Goal: Transaction & Acquisition: Obtain resource

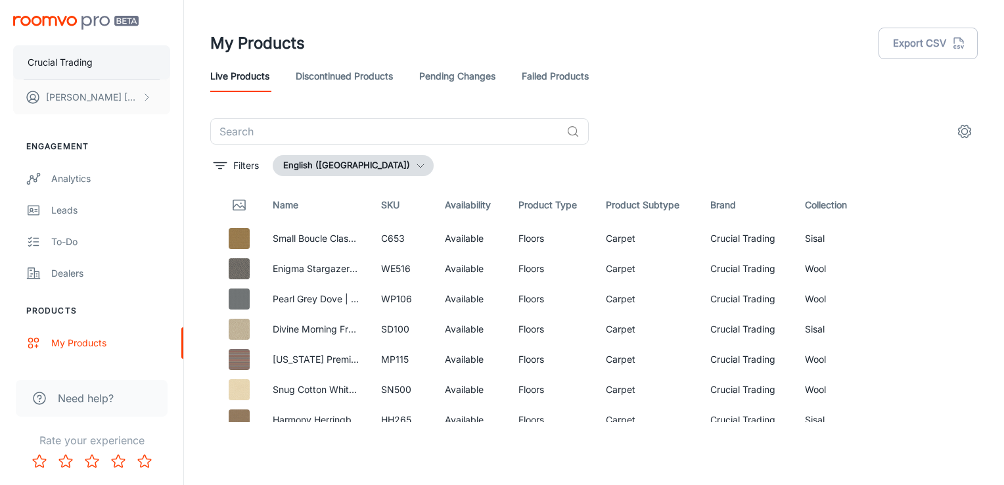
click at [88, 60] on p "Crucial Trading" at bounding box center [60, 62] width 65 height 14
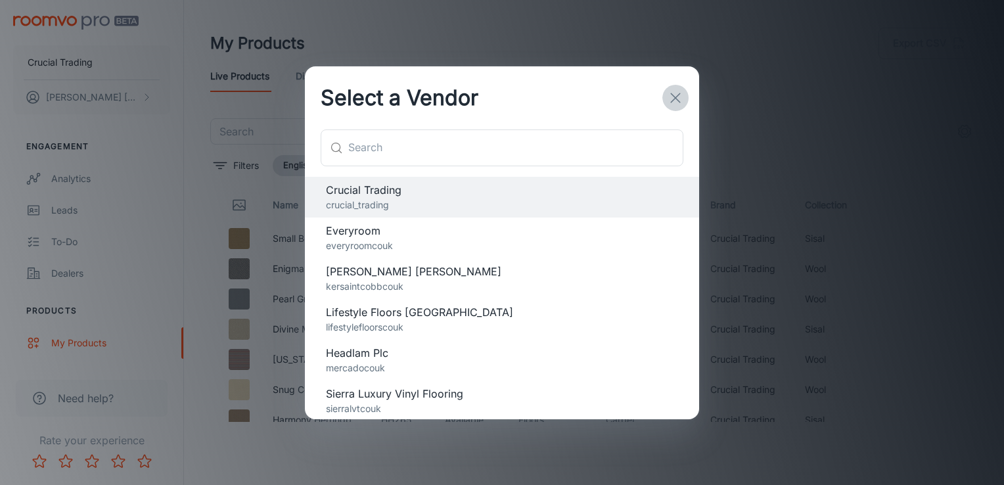
click at [664, 92] on button "button" at bounding box center [675, 98] width 26 height 26
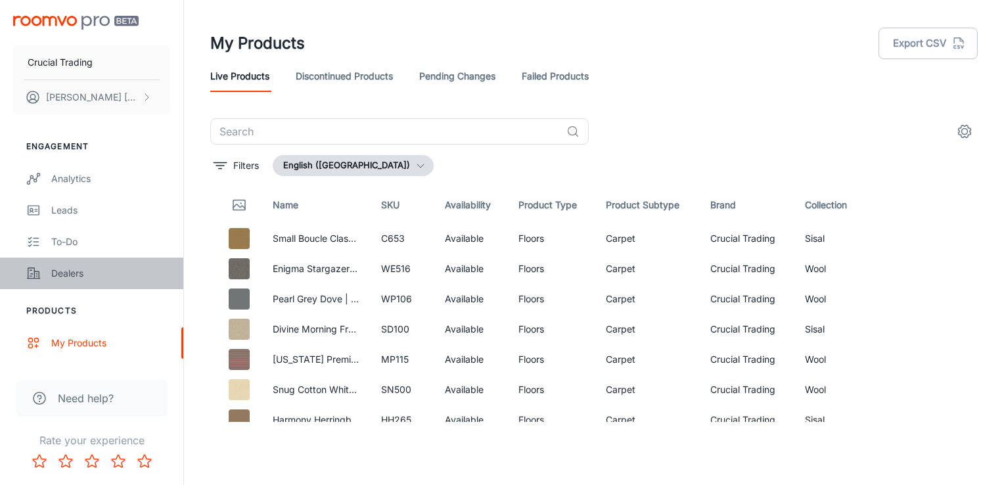
click at [82, 264] on link "Dealers" at bounding box center [91, 274] width 183 height 32
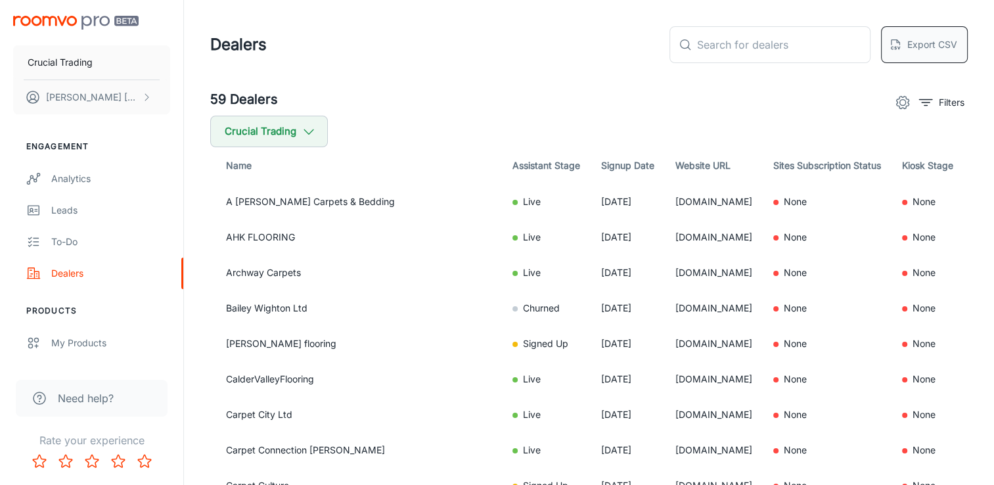
click at [909, 45] on button "Export CSV" at bounding box center [924, 44] width 87 height 37
click at [89, 51] on button "Crucial Trading" at bounding box center [91, 62] width 157 height 34
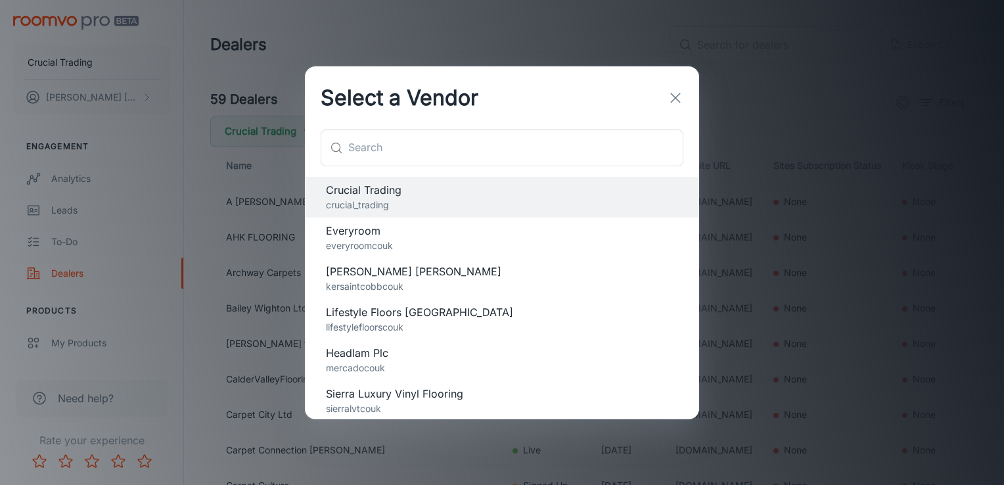
click at [407, 275] on span "[PERSON_NAME] [PERSON_NAME]" at bounding box center [502, 272] width 352 height 16
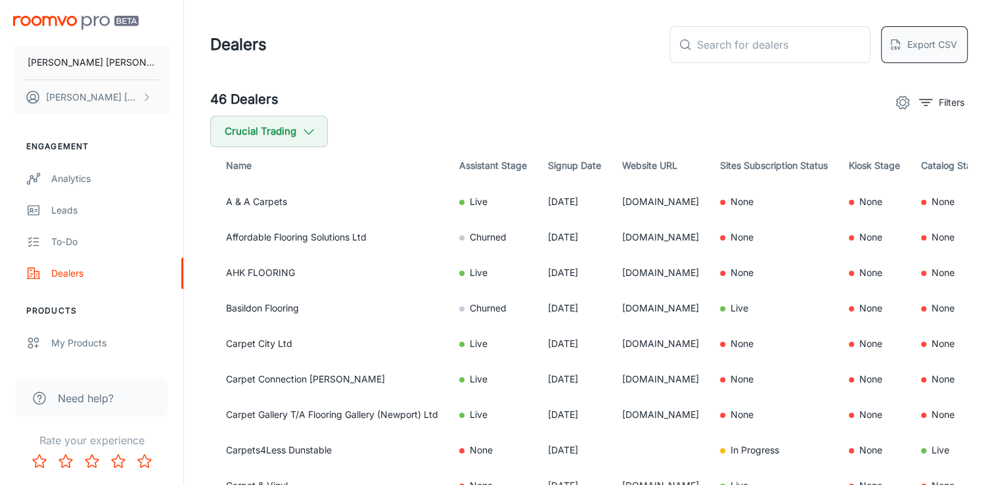
click at [931, 43] on button "Export CSV" at bounding box center [924, 44] width 87 height 37
click at [101, 60] on button "[PERSON_NAME] [PERSON_NAME]" at bounding box center [91, 62] width 157 height 34
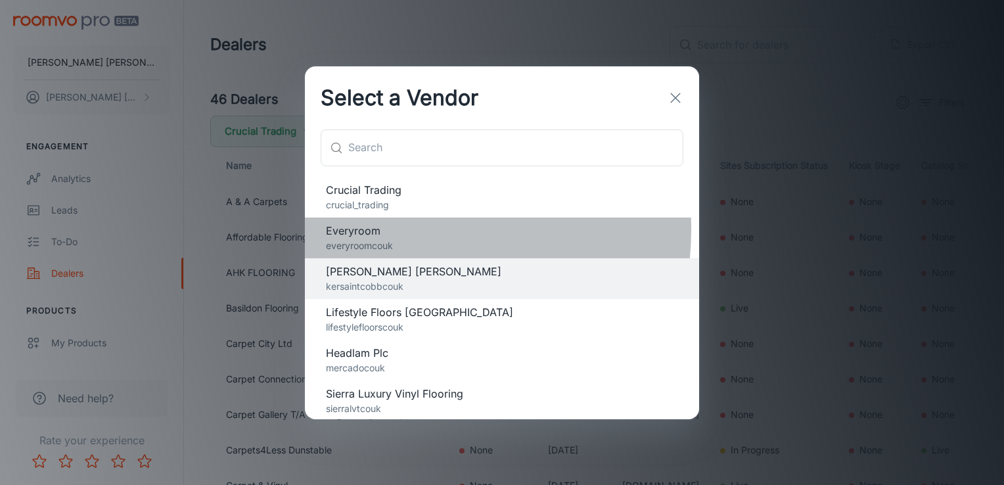
click at [400, 230] on span "Everyroom" at bounding box center [502, 231] width 352 height 16
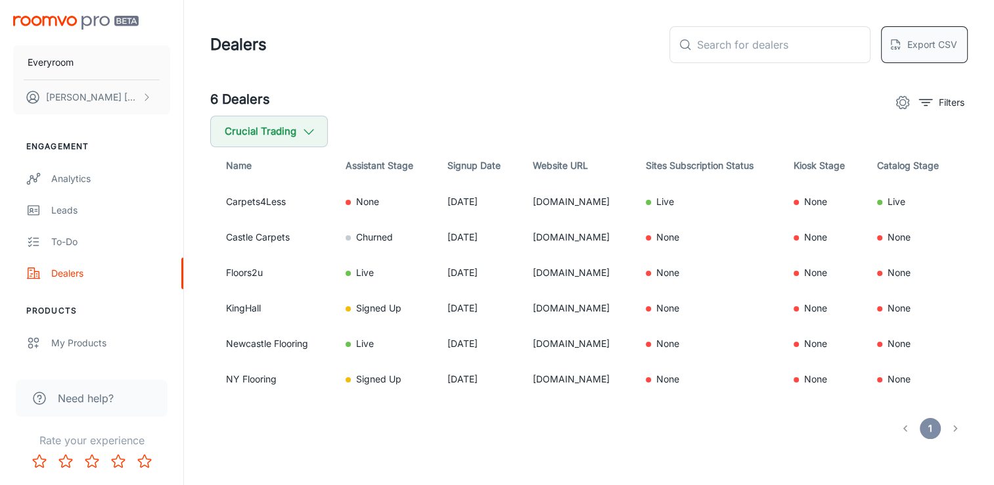
click at [902, 45] on icon "button" at bounding box center [895, 44] width 13 height 13
click at [81, 64] on button "Everyroom" at bounding box center [91, 62] width 157 height 34
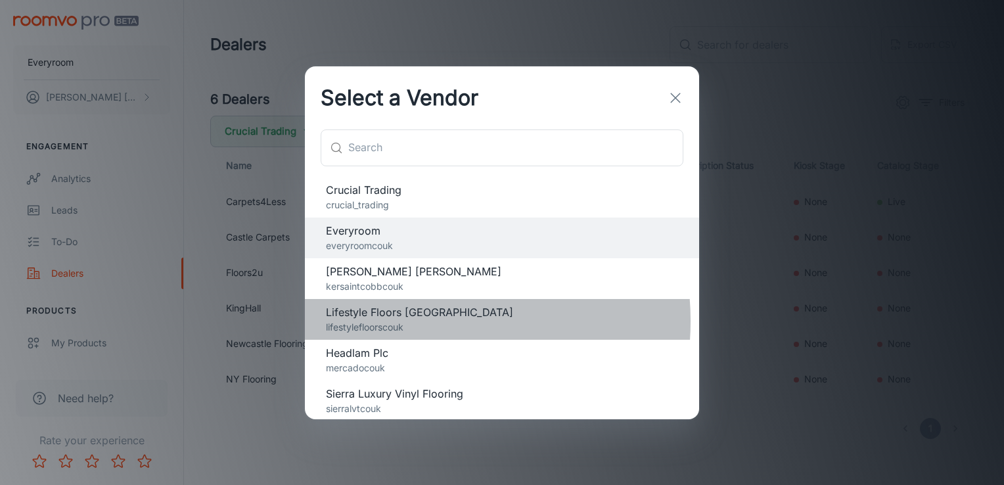
click at [410, 321] on p "lifestylefloorscouk" at bounding box center [502, 327] width 352 height 14
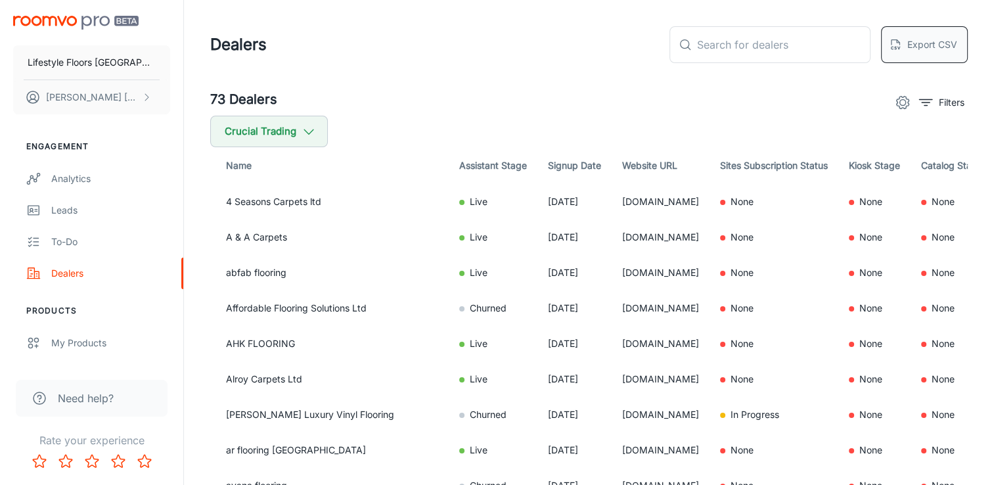
click at [923, 46] on button "Export CSV" at bounding box center [924, 44] width 87 height 37
click at [423, 82] on header "Dealers ​ ​ Export CSV" at bounding box center [589, 44] width 789 height 89
